Goal: Task Accomplishment & Management: Use online tool/utility

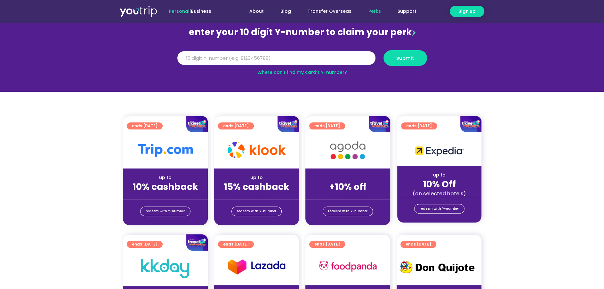
click at [504, 182] on section "ends [DATE] up to 10% cashback (for stays only) redeem with Y-number ends [DATE…" at bounding box center [302, 174] width 604 height 116
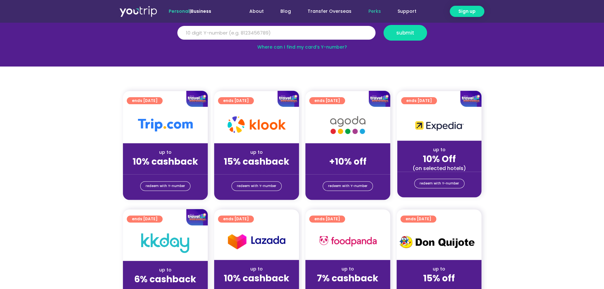
scroll to position [91, 0]
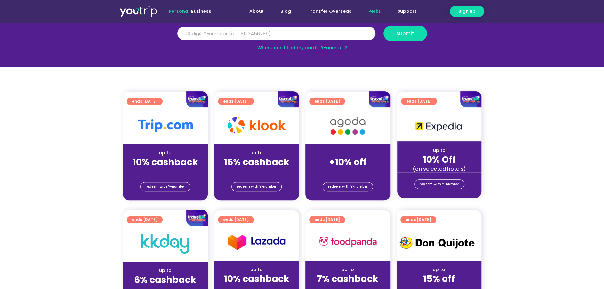
click at [213, 38] on input "Y Number" at bounding box center [276, 34] width 198 height 14
type input "8181881810"
click at [383, 26] on button "submit" at bounding box center [404, 34] width 43 height 16
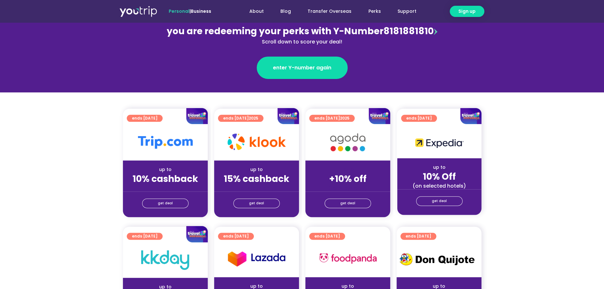
scroll to position [85, 0]
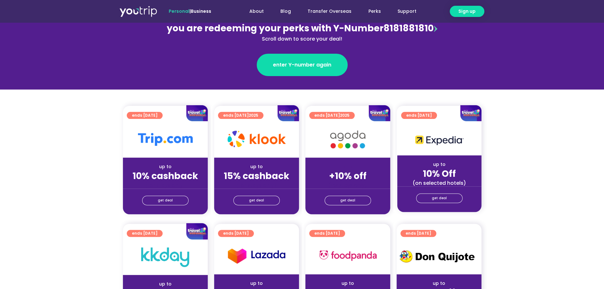
click at [532, 149] on section "ends 30 Sep 2025 up to 10% cashback (for stays only) get deal ends 31 Dec 2025 …" at bounding box center [302, 164] width 604 height 116
